Goal: Find specific page/section: Find specific page/section

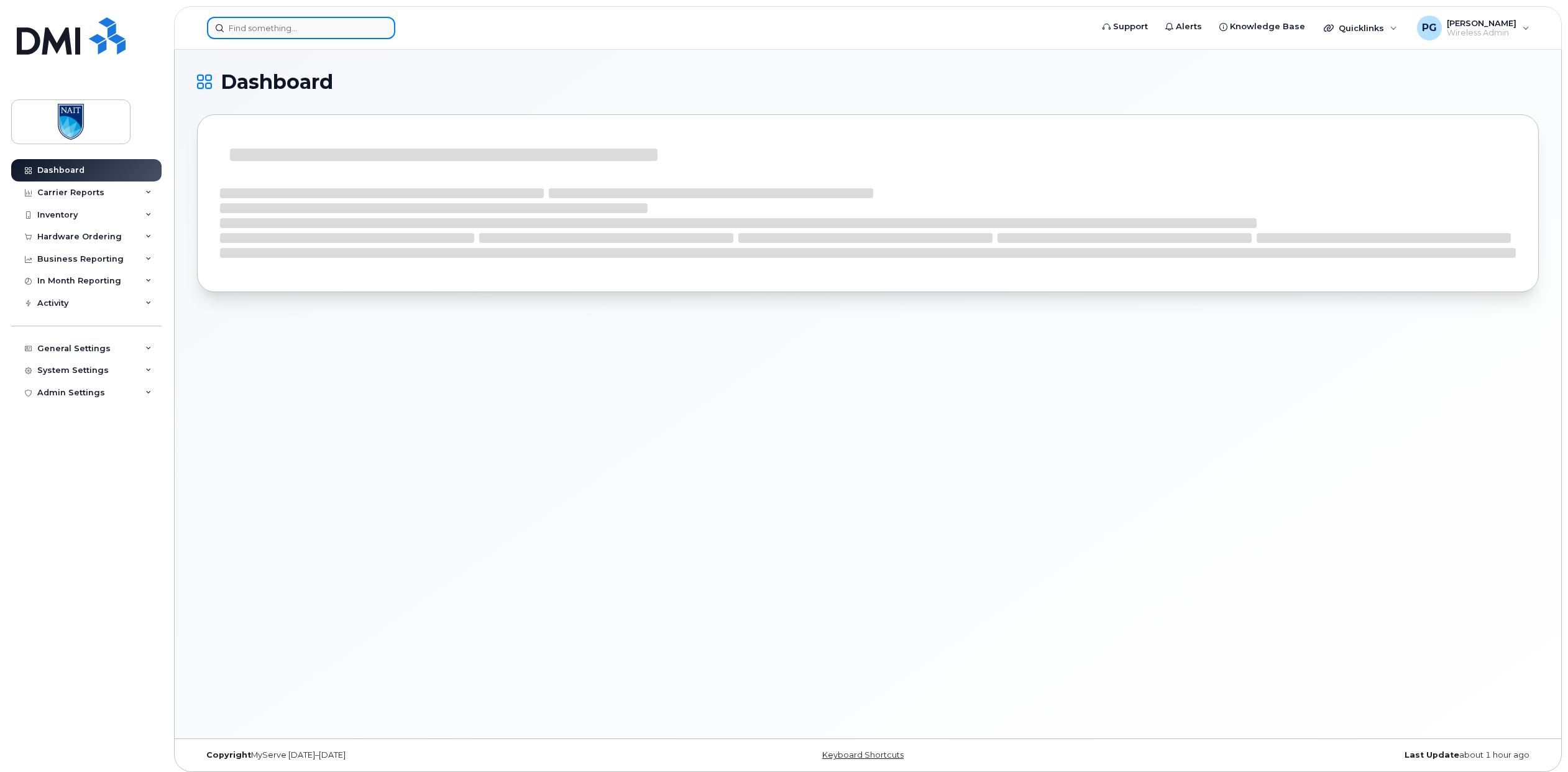
click at [244, 24] on input at bounding box center [301, 28] width 188 height 22
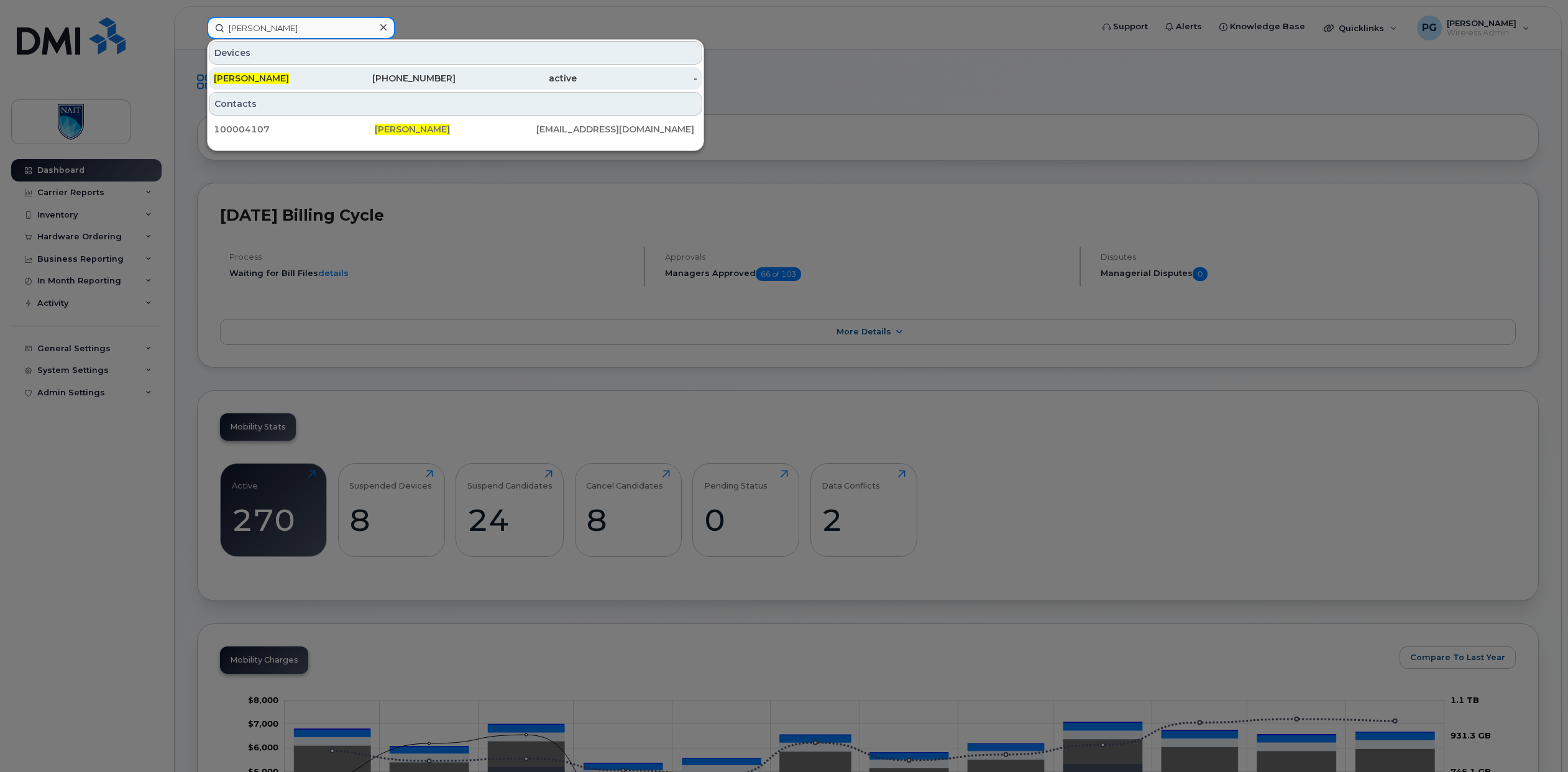
type input "[PERSON_NAME]"
click at [263, 81] on div "[PERSON_NAME]" at bounding box center [274, 78] width 121 height 12
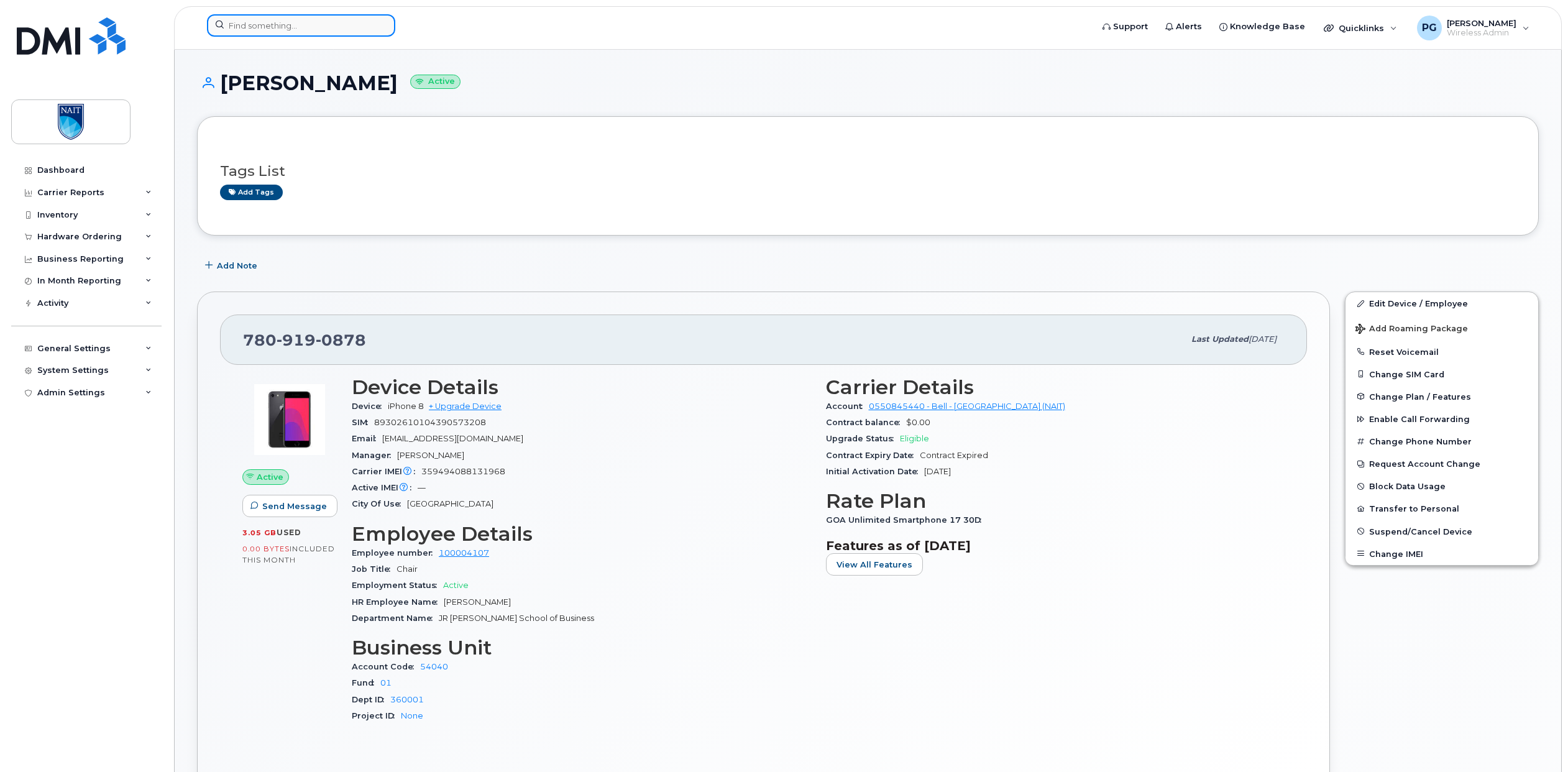
click at [311, 34] on input at bounding box center [301, 25] width 188 height 22
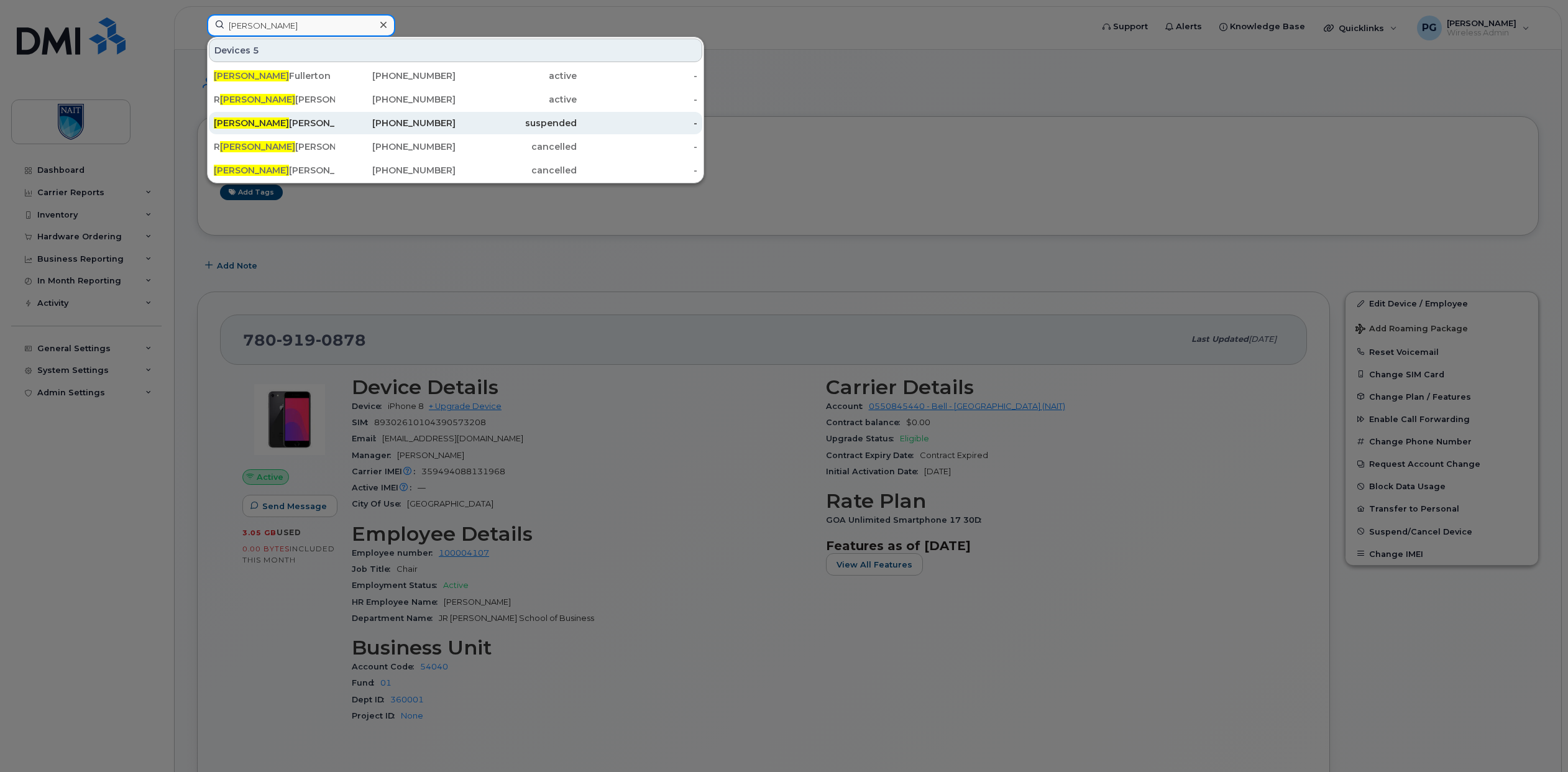
type input "Andy"
click at [262, 125] on div "Andy Weiler" at bounding box center [274, 123] width 121 height 12
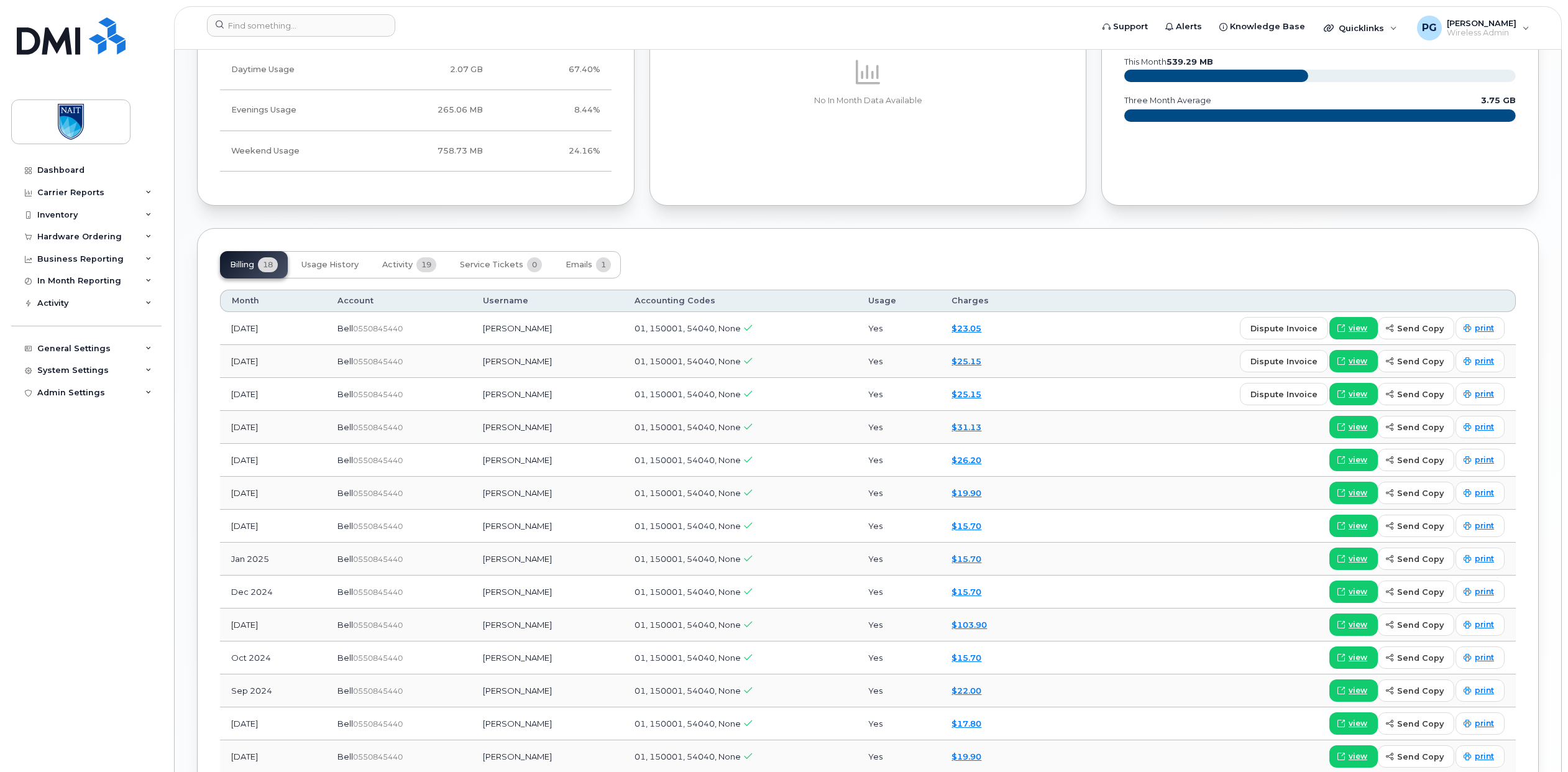
scroll to position [860, 0]
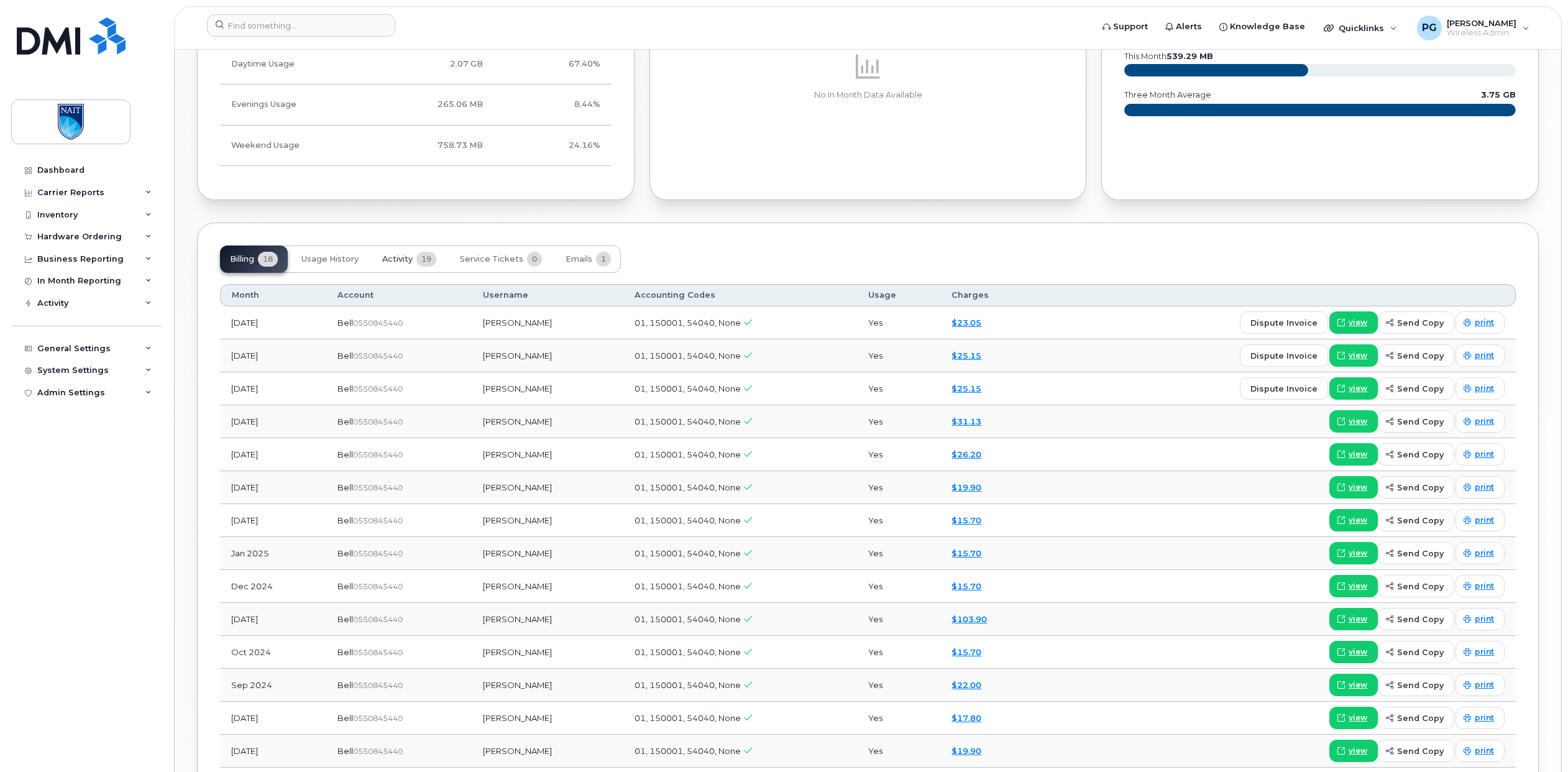
click at [411, 263] on span "Activity" at bounding box center [397, 260] width 30 height 10
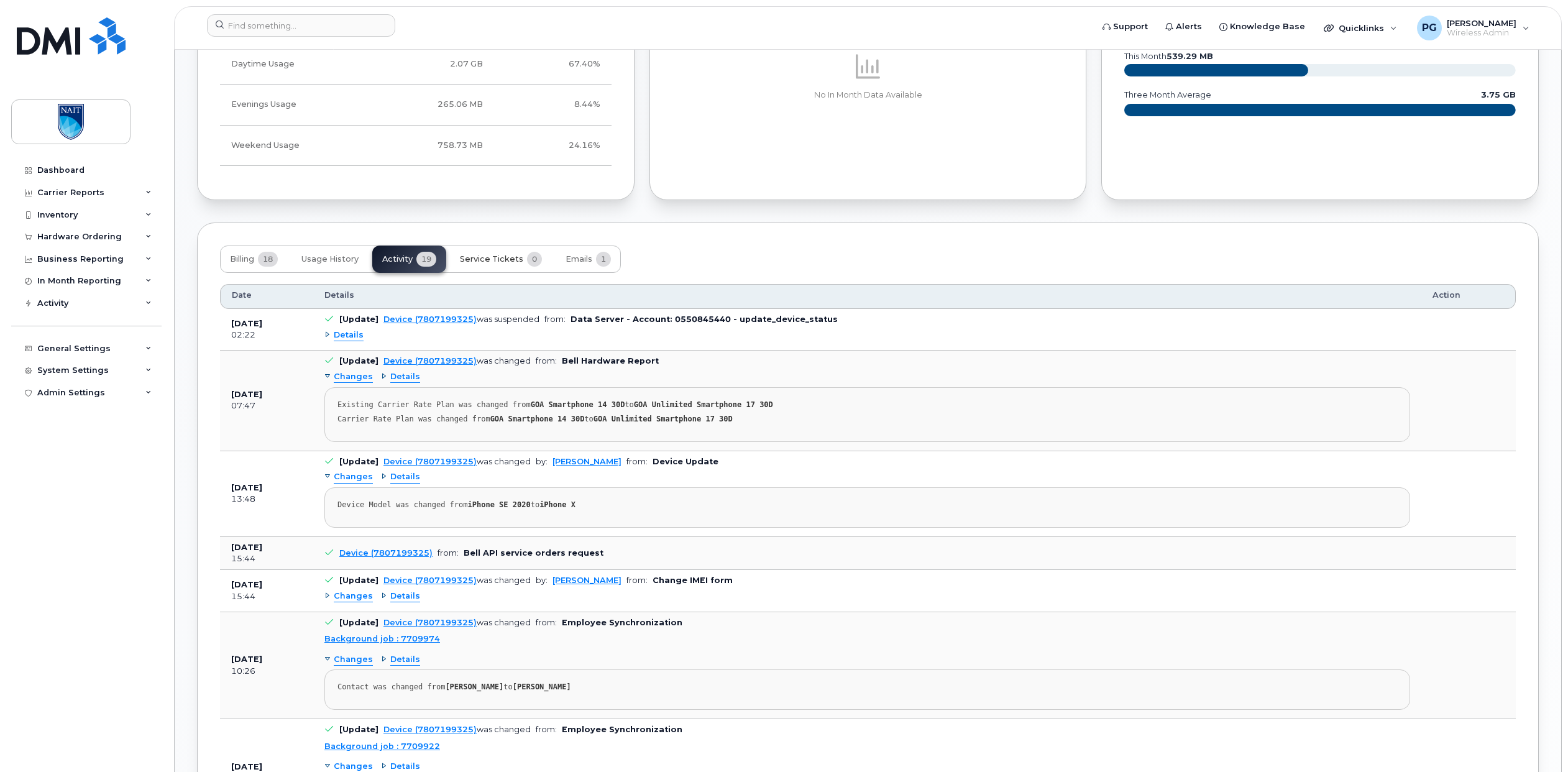
click at [504, 258] on span "Service Tickets" at bounding box center [491, 260] width 63 height 10
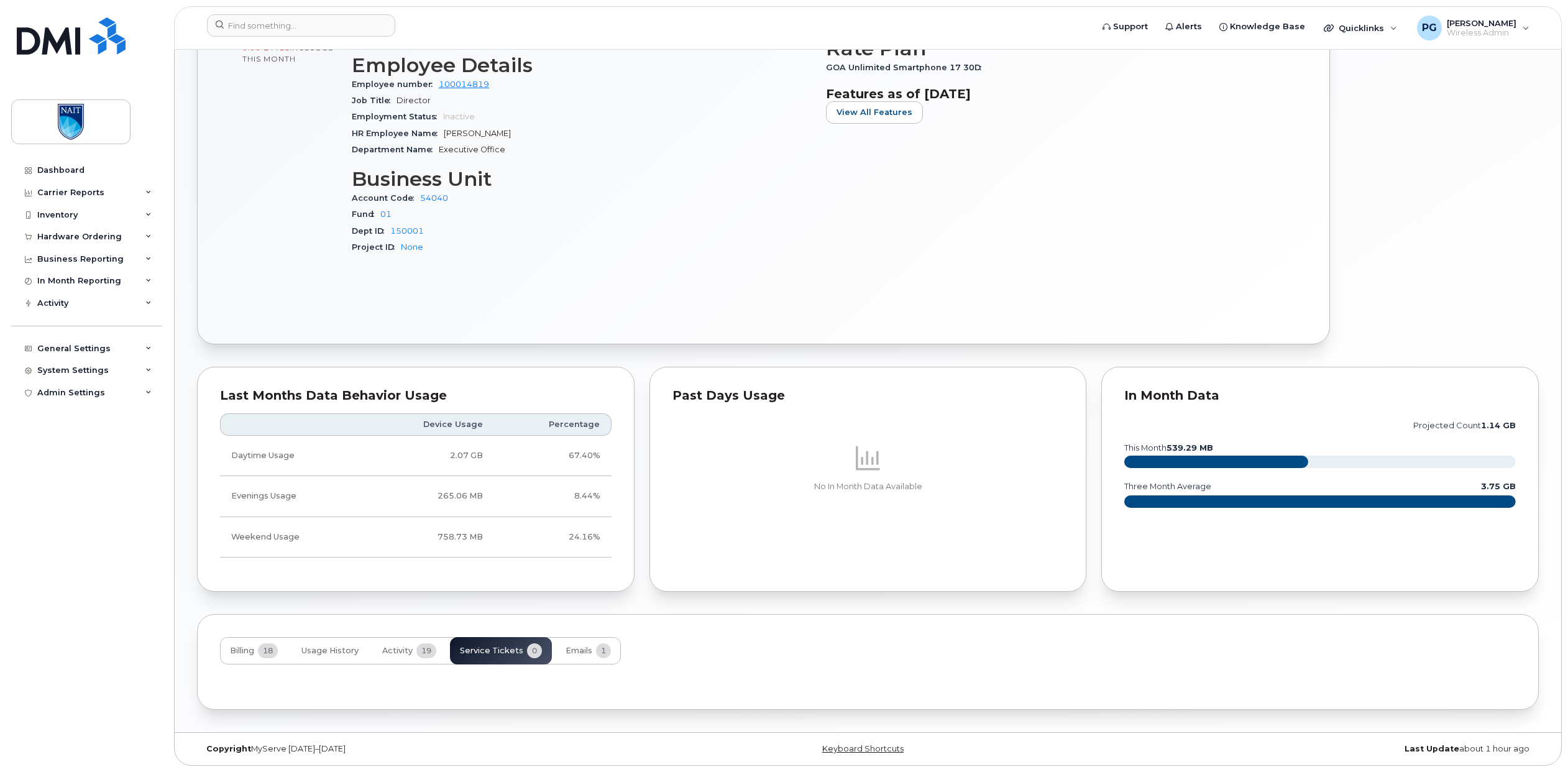
scroll to position [578, 0]
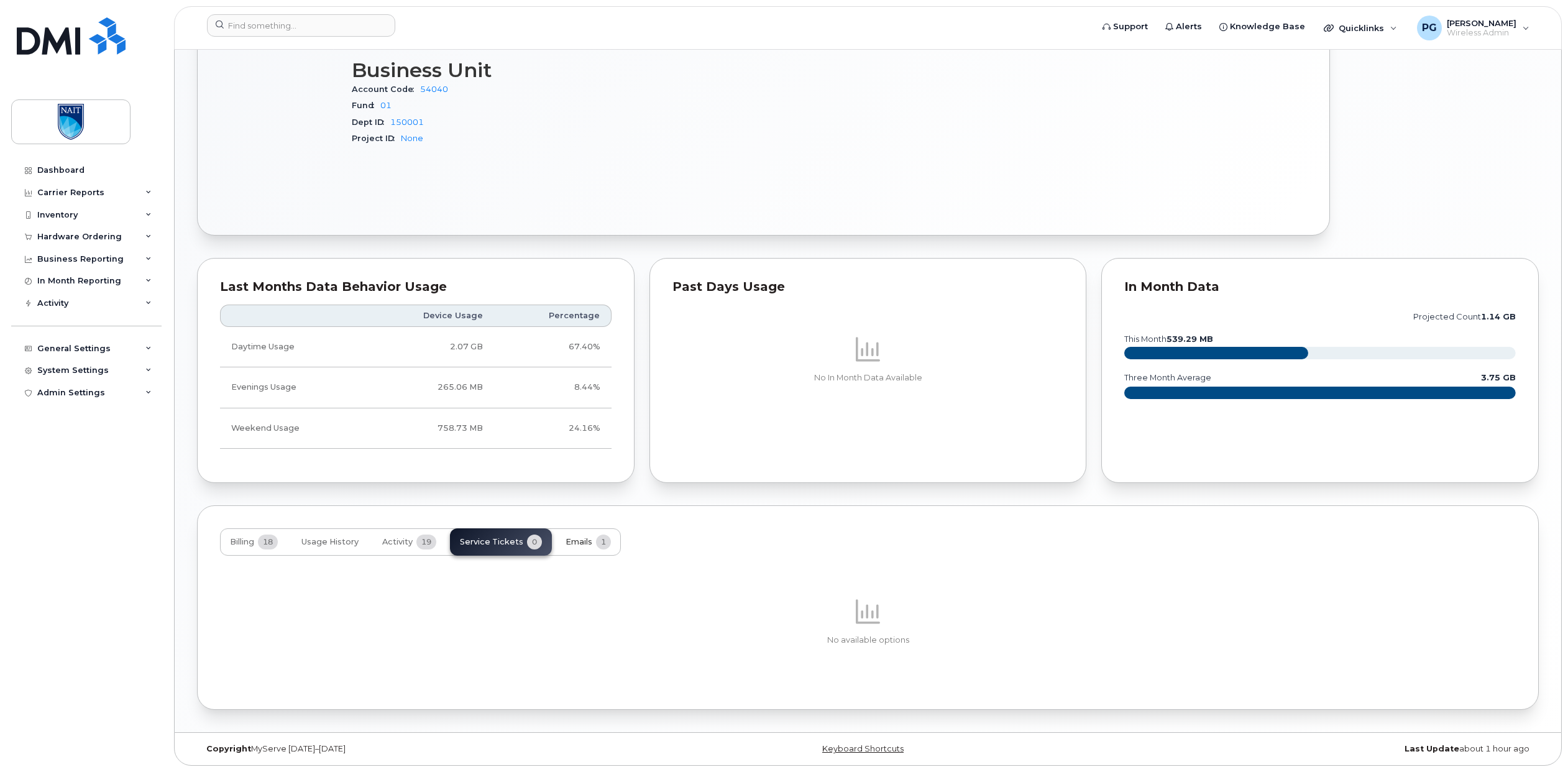
click at [585, 537] on span "Emails" at bounding box center [578, 542] width 27 height 10
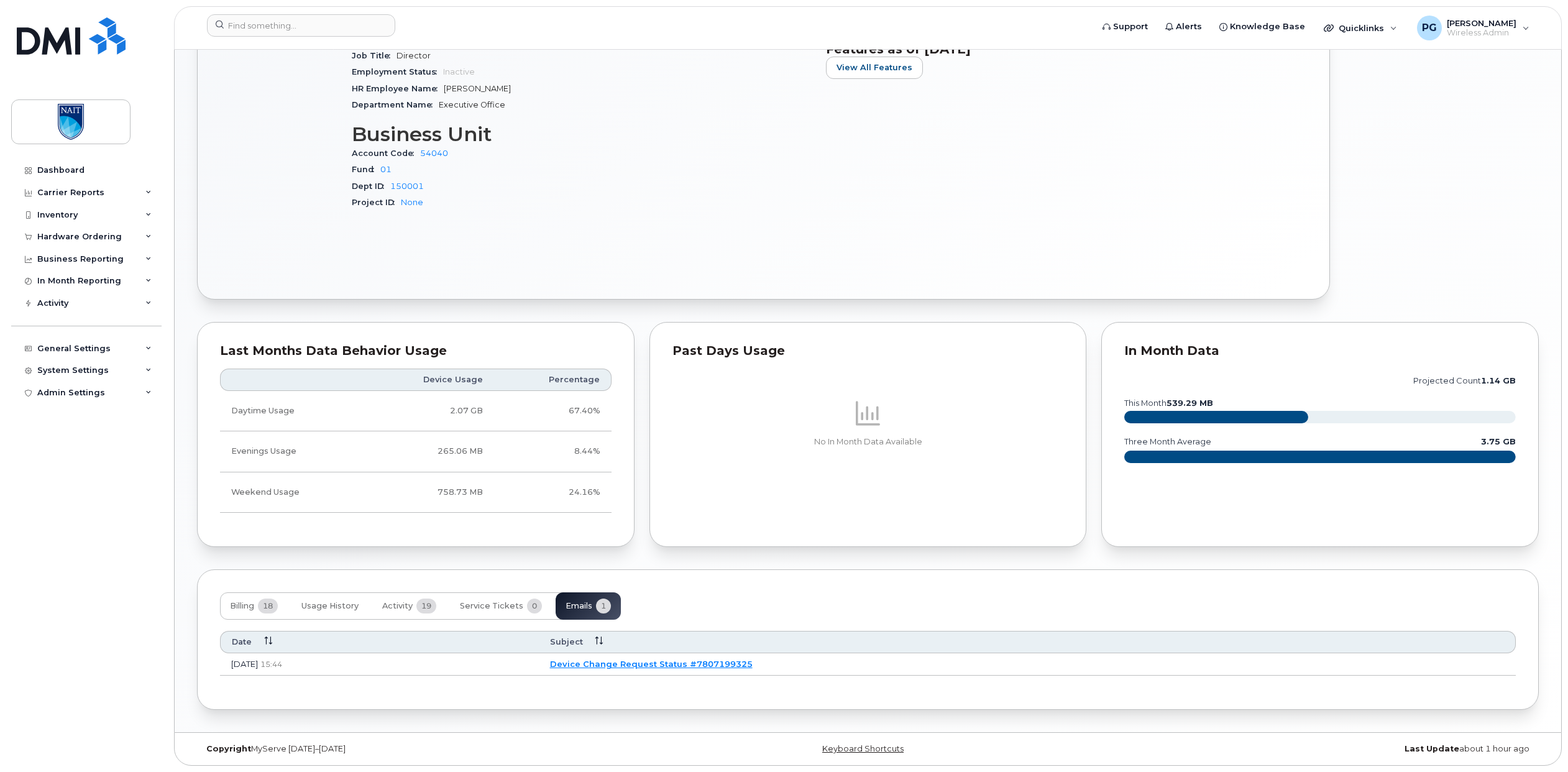
scroll to position [513, 0]
click at [393, 607] on span "Activity" at bounding box center [397, 606] width 30 height 10
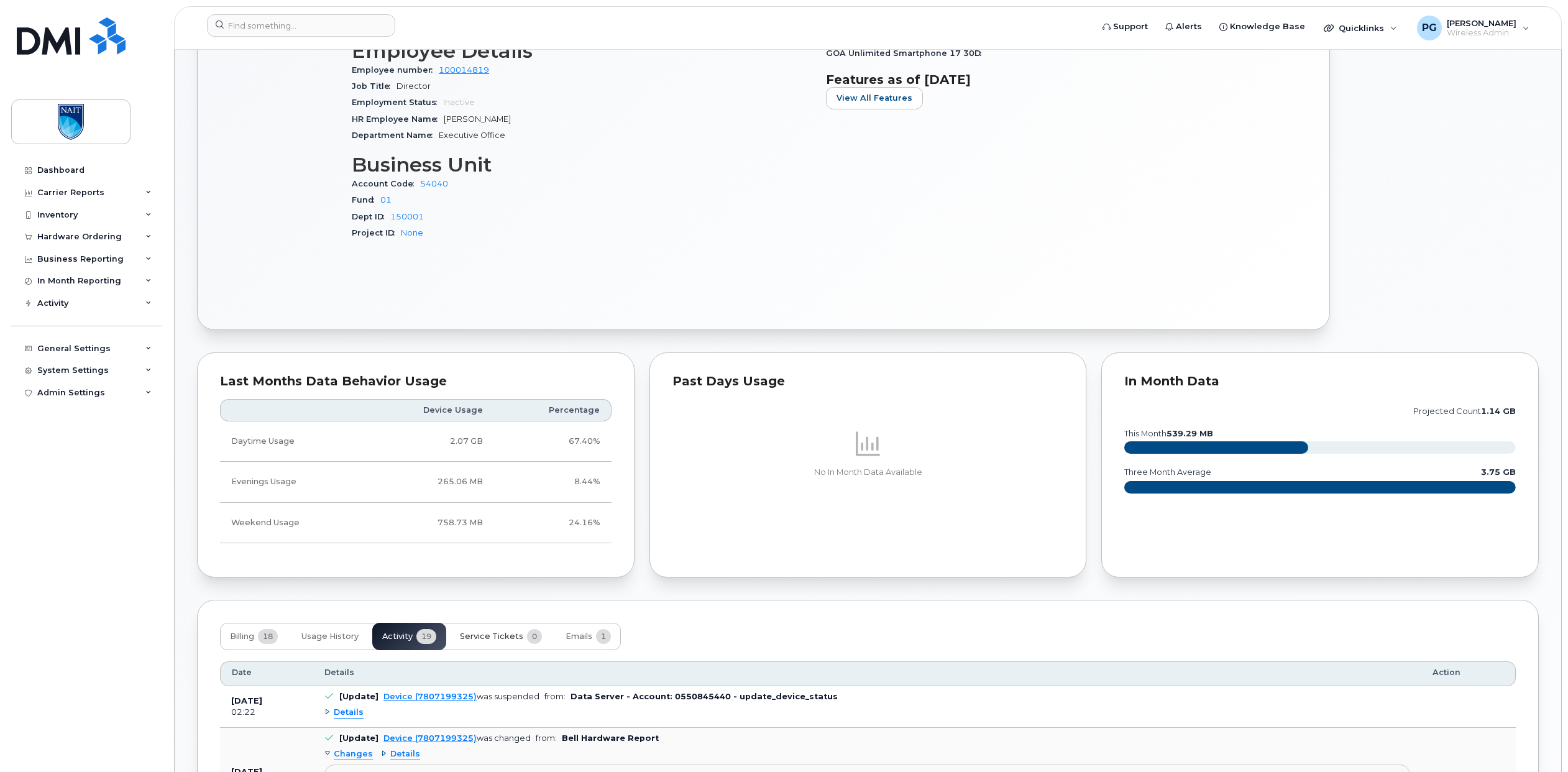
scroll to position [623, 0]
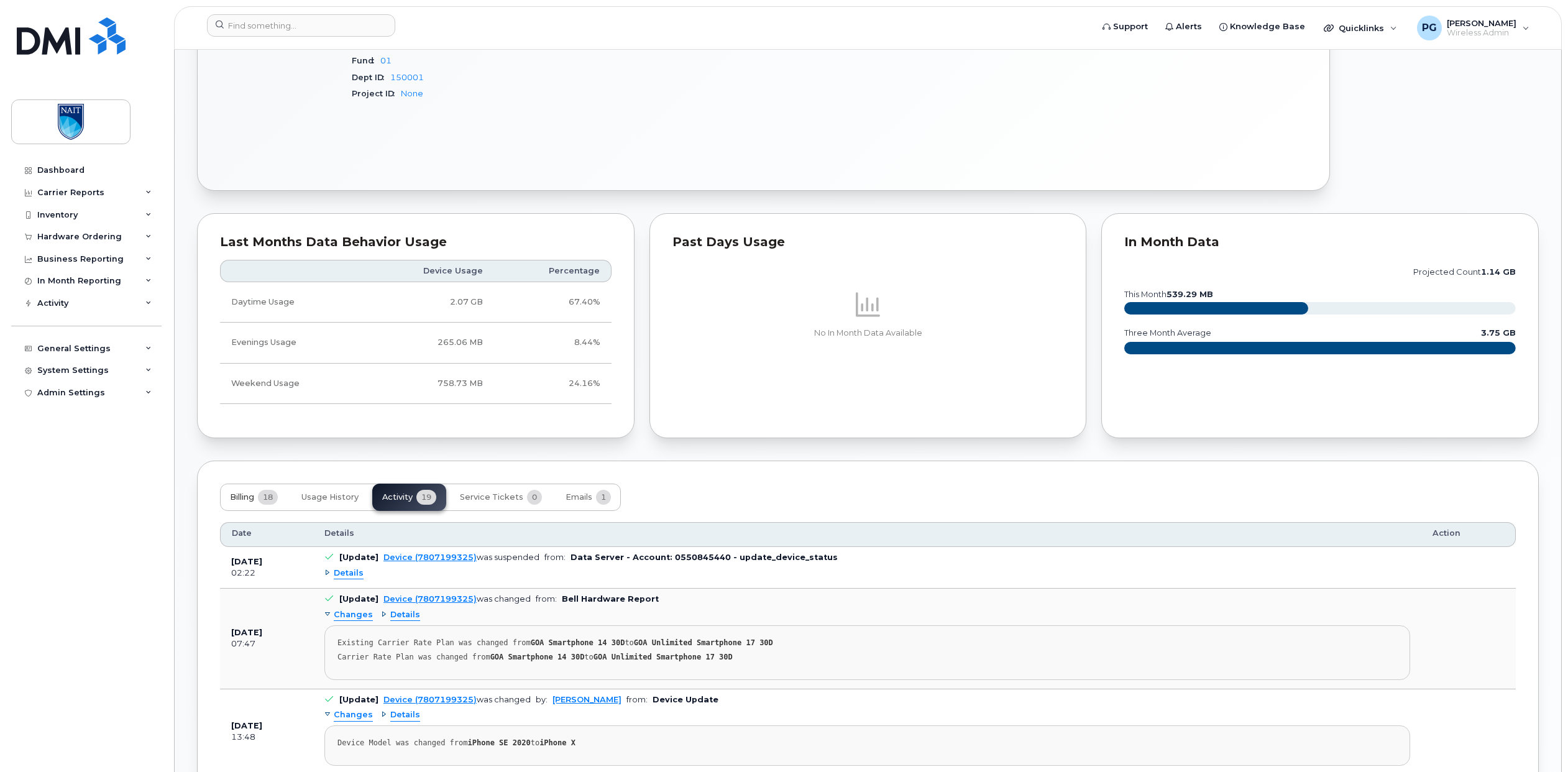
click at [263, 499] on span "18" at bounding box center [267, 497] width 20 height 15
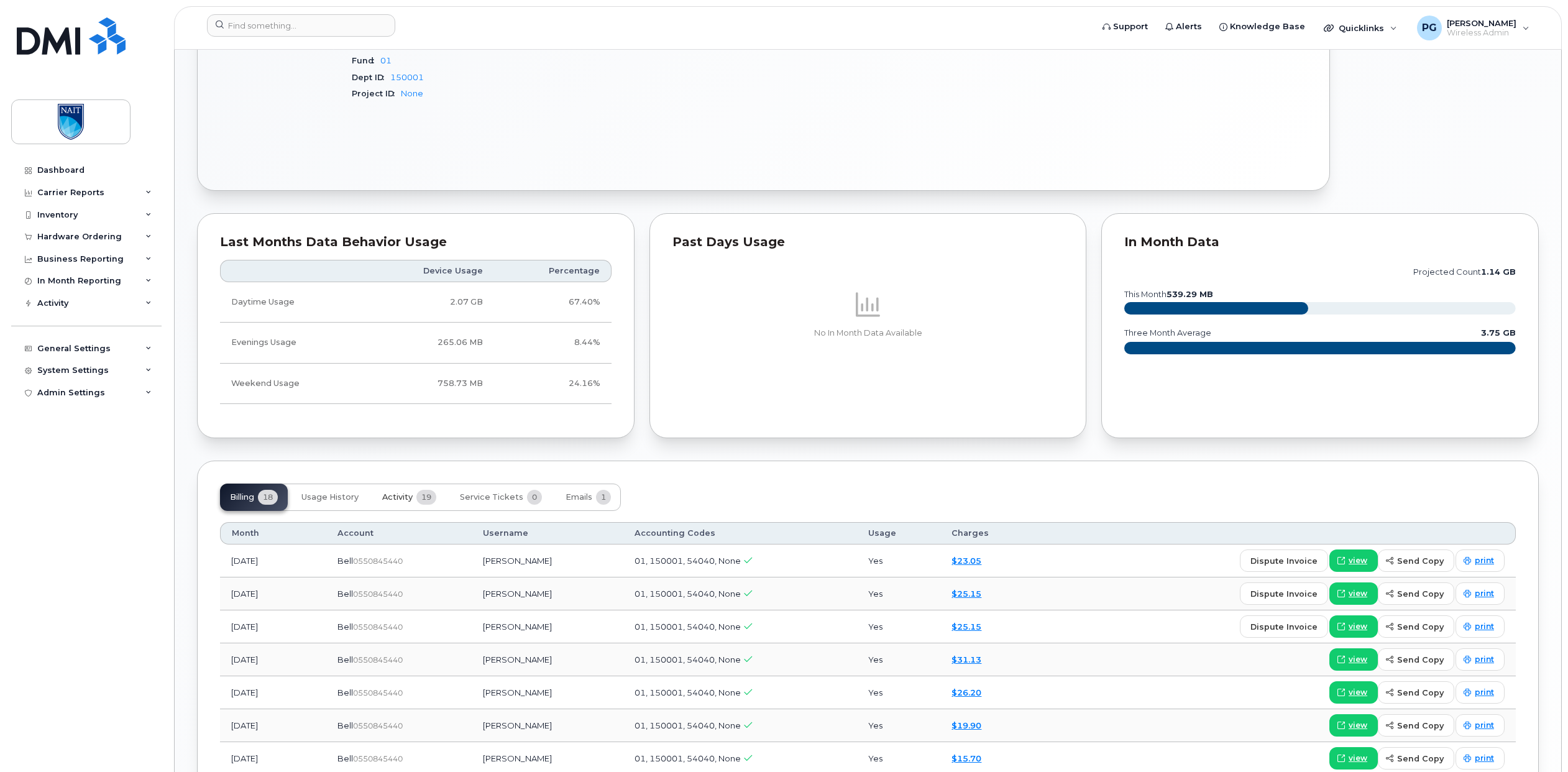
click at [400, 506] on button "Activity 19" at bounding box center [409, 497] width 74 height 28
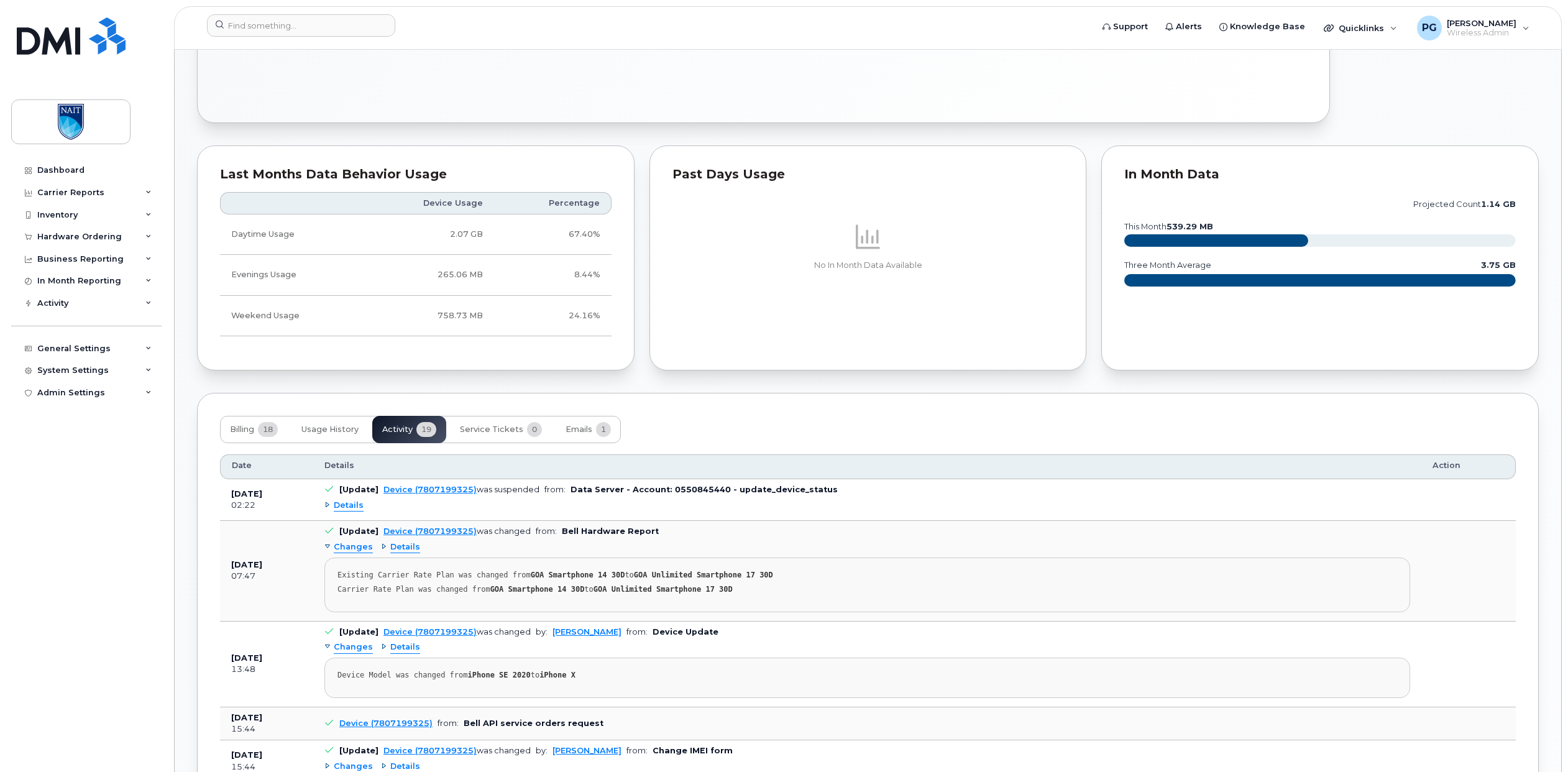
scroll to position [705, 0]
